Goal: Task Accomplishment & Management: Complete application form

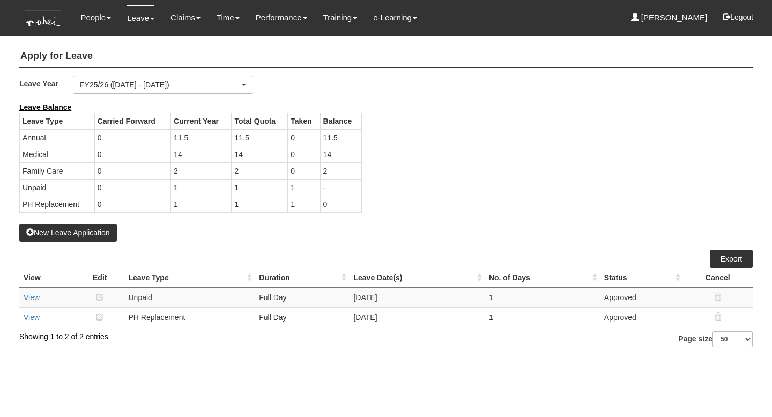
select select "50"
click at [472, 156] on div "Leave Balance Leave Type Carried Forward Current Year Total Quota Taken Balance…" at bounding box center [378, 163] width 734 height 122
click at [84, 230] on button "New Leave Application" at bounding box center [68, 233] width 98 height 18
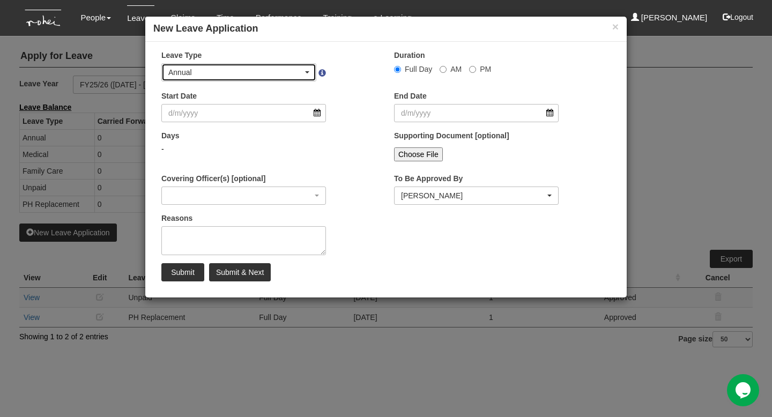
click at [303, 71] on div "Annual" at bounding box center [238, 72] width 141 height 11
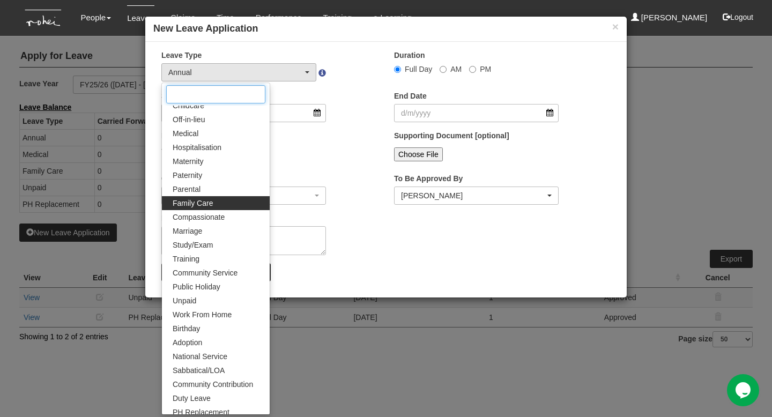
scroll to position [25, 0]
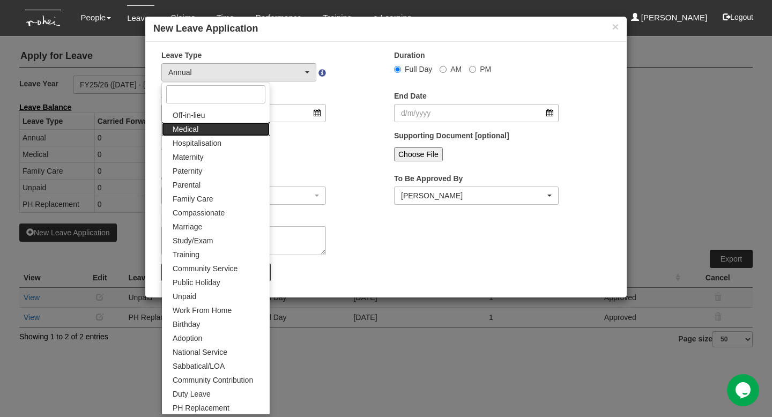
click at [234, 128] on link "Medical" at bounding box center [216, 129] width 108 height 14
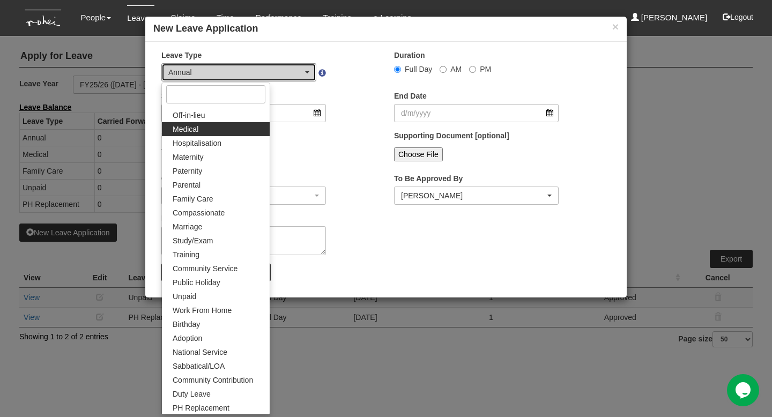
select select "4"
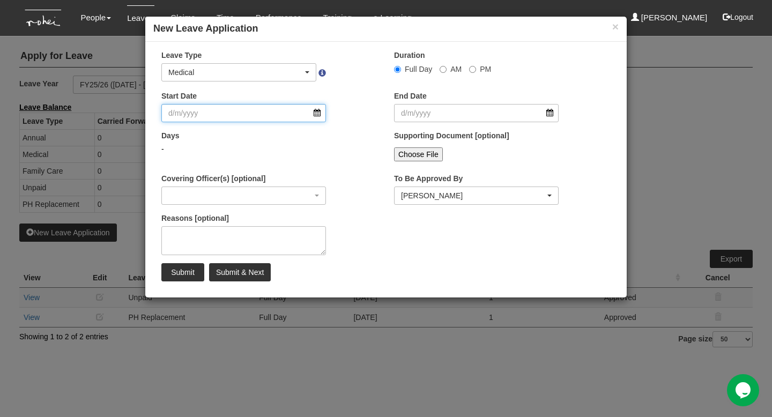
click at [255, 117] on input "Start Date" at bounding box center [243, 113] width 165 height 18
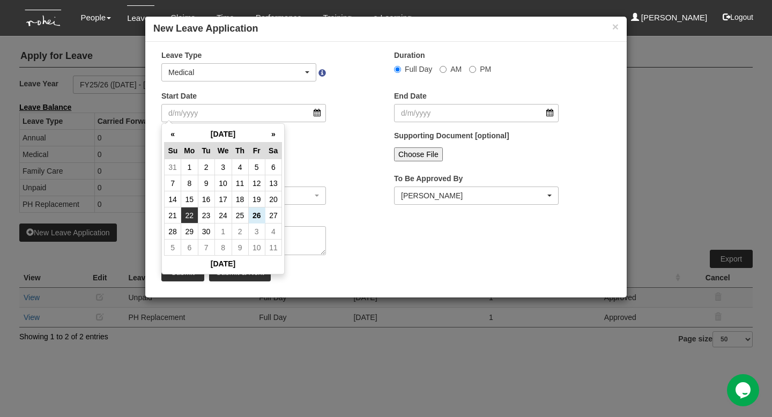
click at [192, 216] on td "22" at bounding box center [189, 216] width 17 height 16
type input "[DATE]"
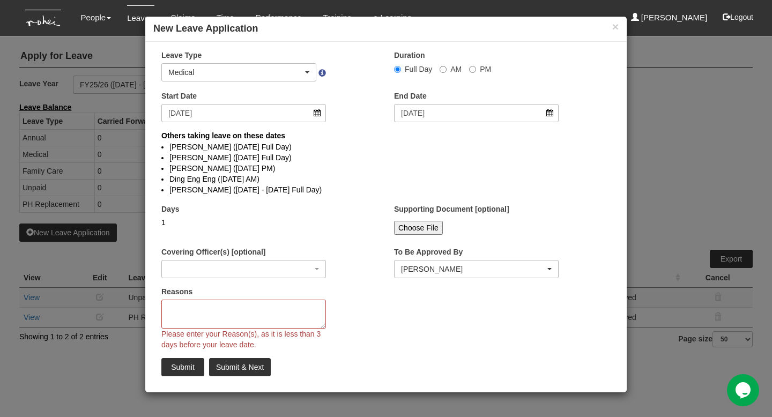
select select
click at [444, 70] on input "AM" at bounding box center [443, 69] width 7 height 7
radio input "true"
click at [289, 319] on textarea "Reasons" at bounding box center [243, 314] width 165 height 29
click at [612, 27] on button "×" at bounding box center [615, 26] width 6 height 11
